Goal: Task Accomplishment & Management: Manage account settings

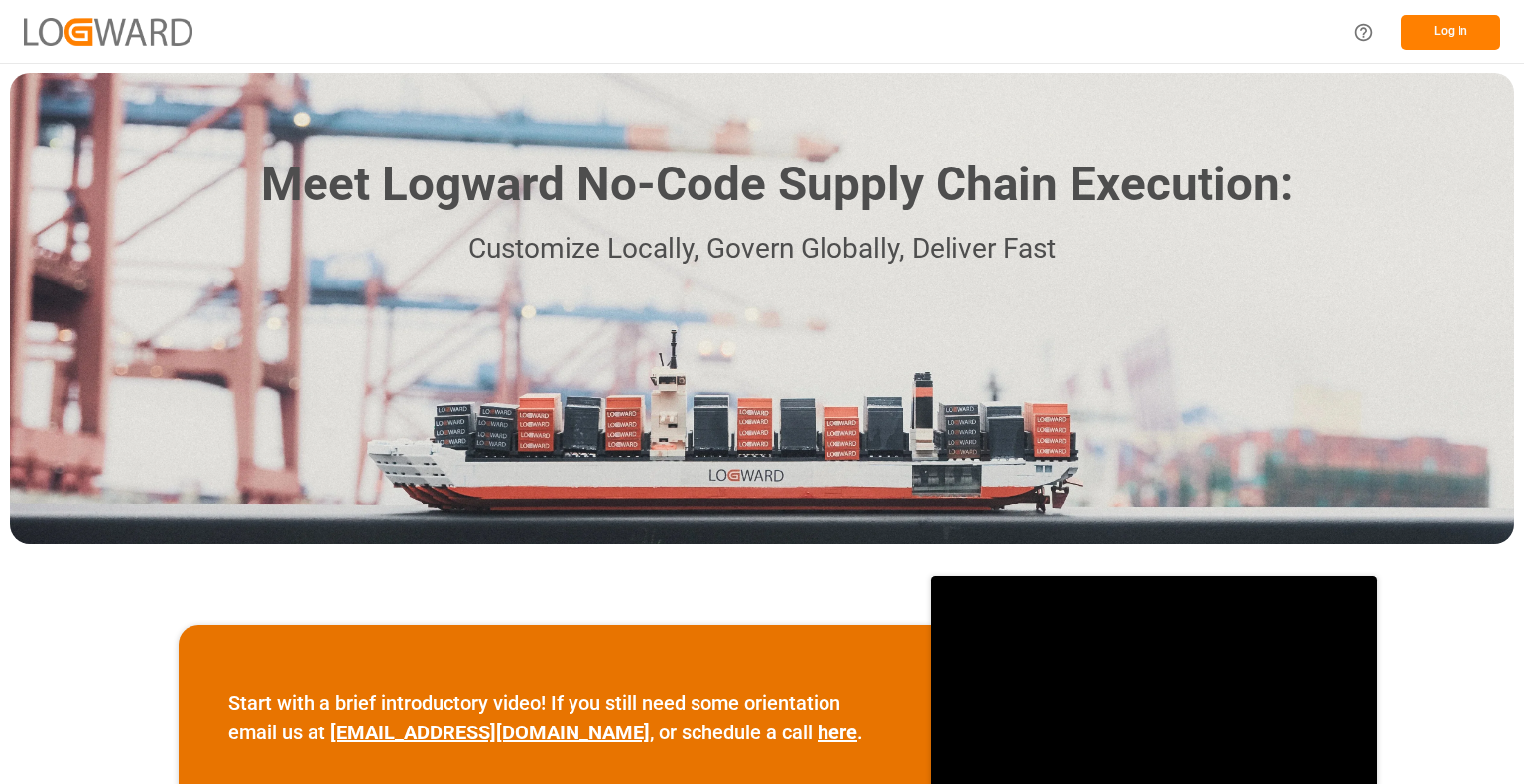
click at [1439, 38] on button "Log In" at bounding box center [1450, 32] width 99 height 35
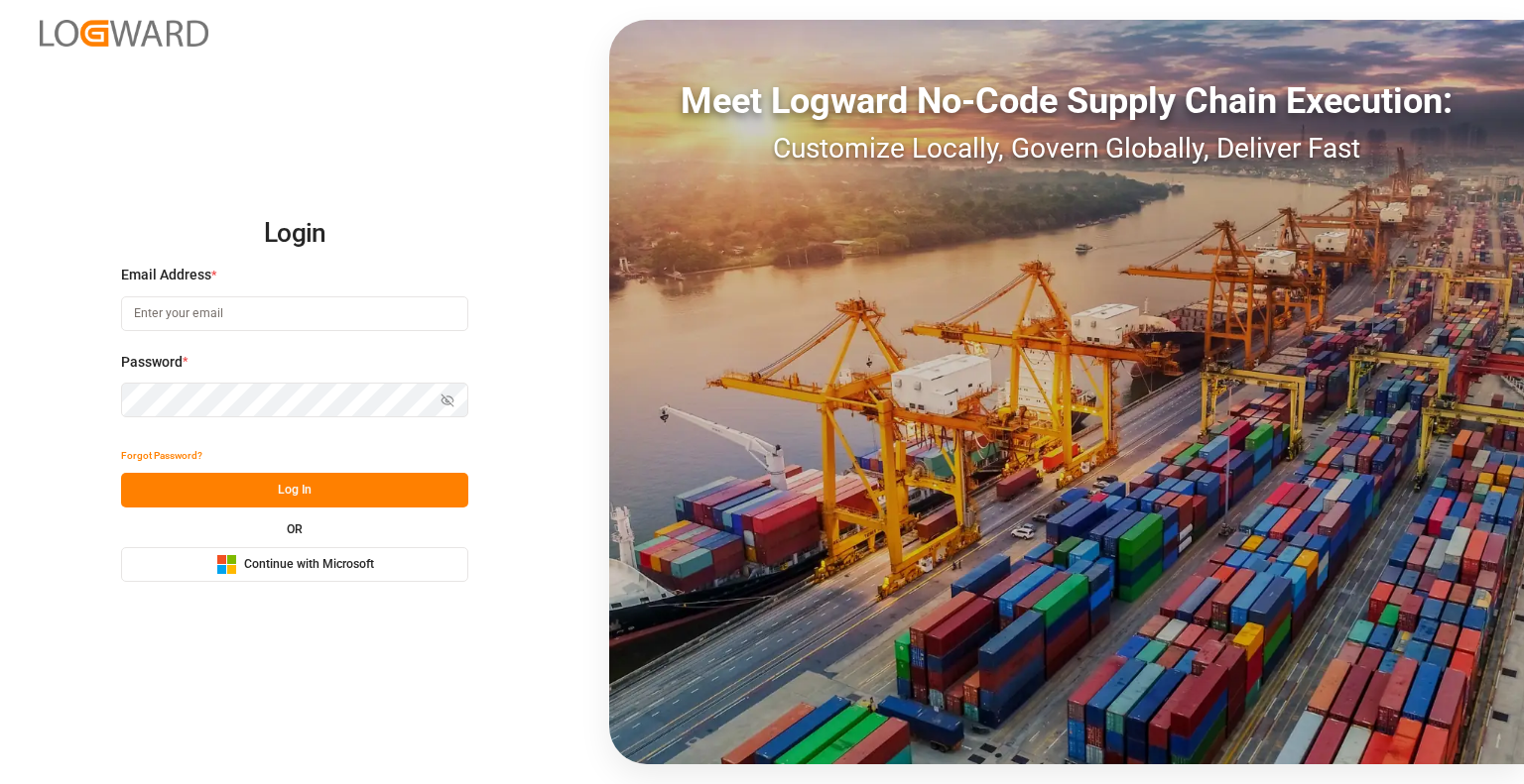
click at [320, 562] on span "Continue with Microsoft" at bounding box center [308, 565] width 130 height 18
